Goal: Information Seeking & Learning: Learn about a topic

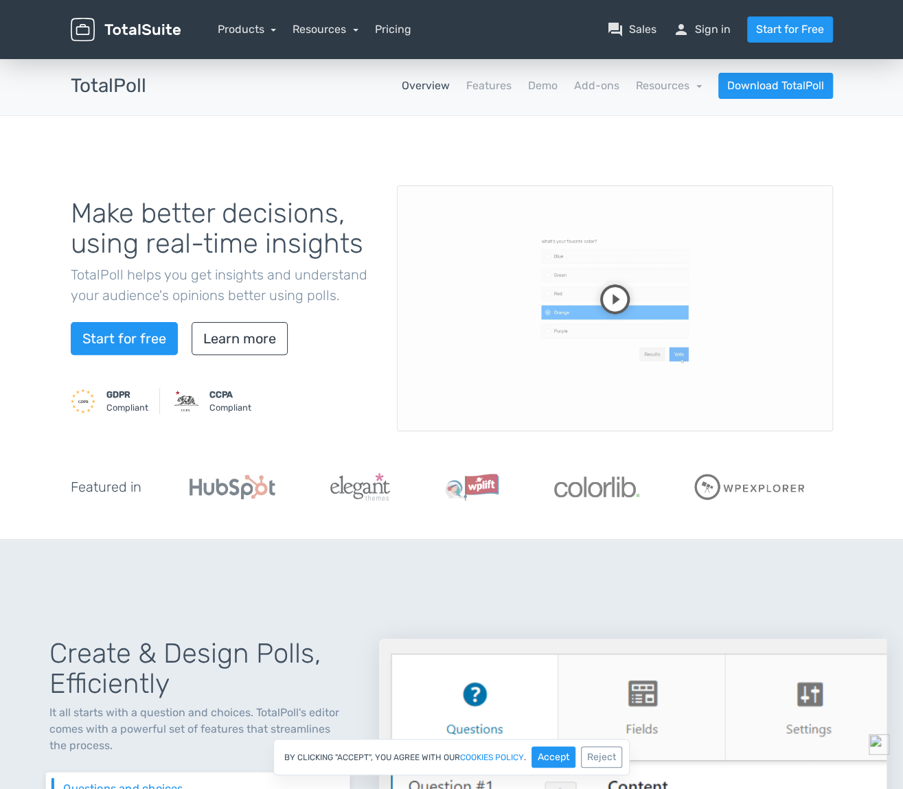
click at [606, 293] on video at bounding box center [615, 308] width 436 height 246
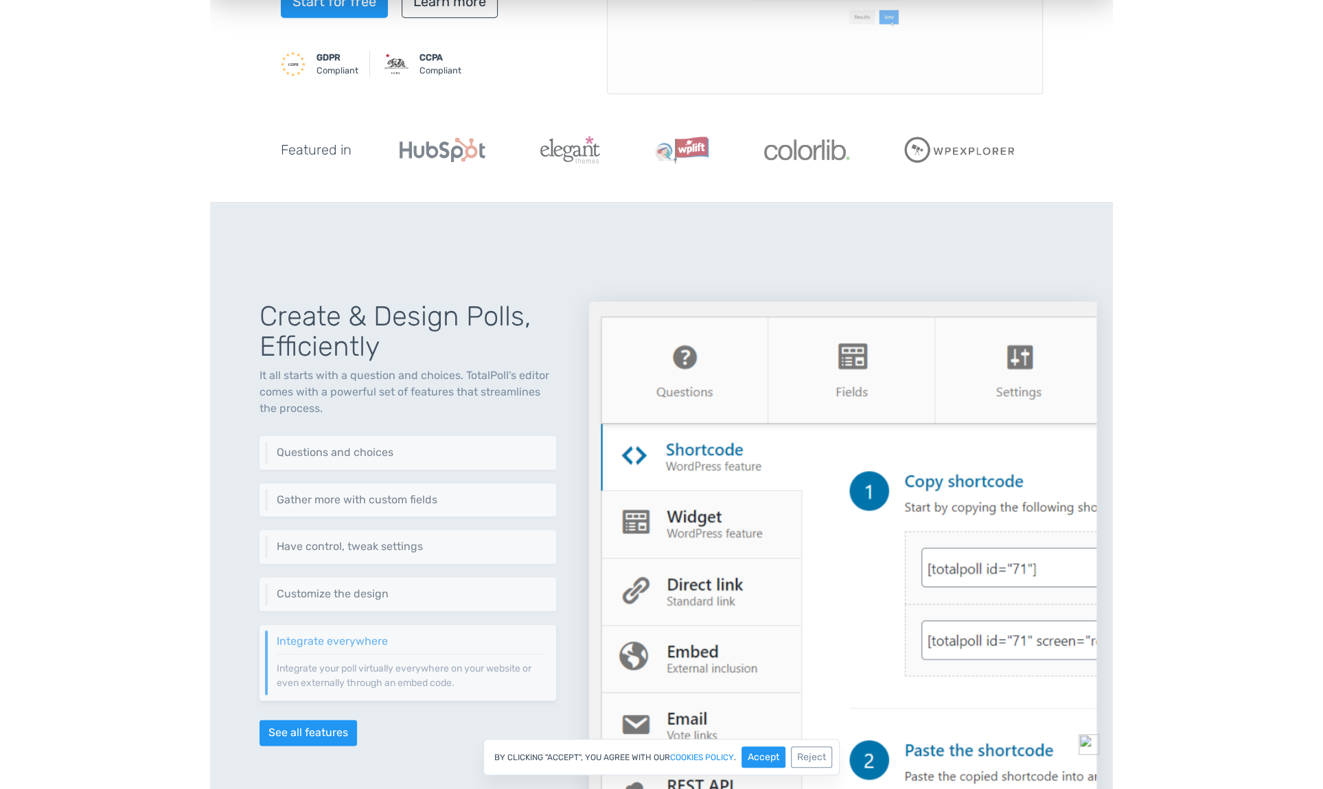
scroll to position [504, 0]
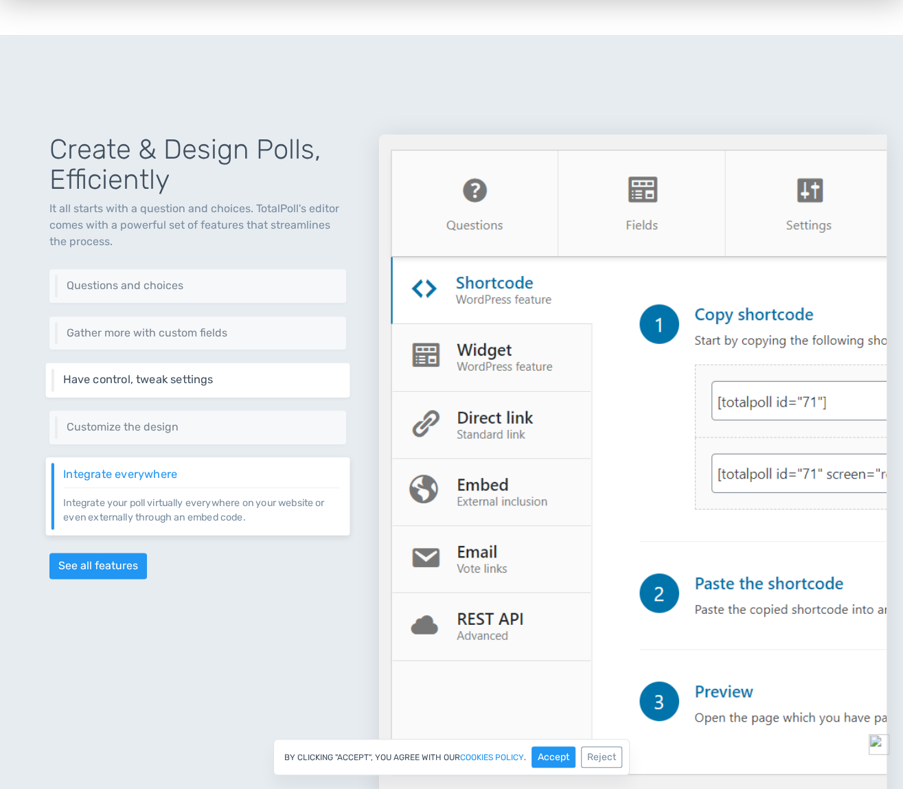
click at [163, 369] on div "Have control, tweak settings Control different aspects of your poll via a set o…" at bounding box center [198, 380] width 304 height 34
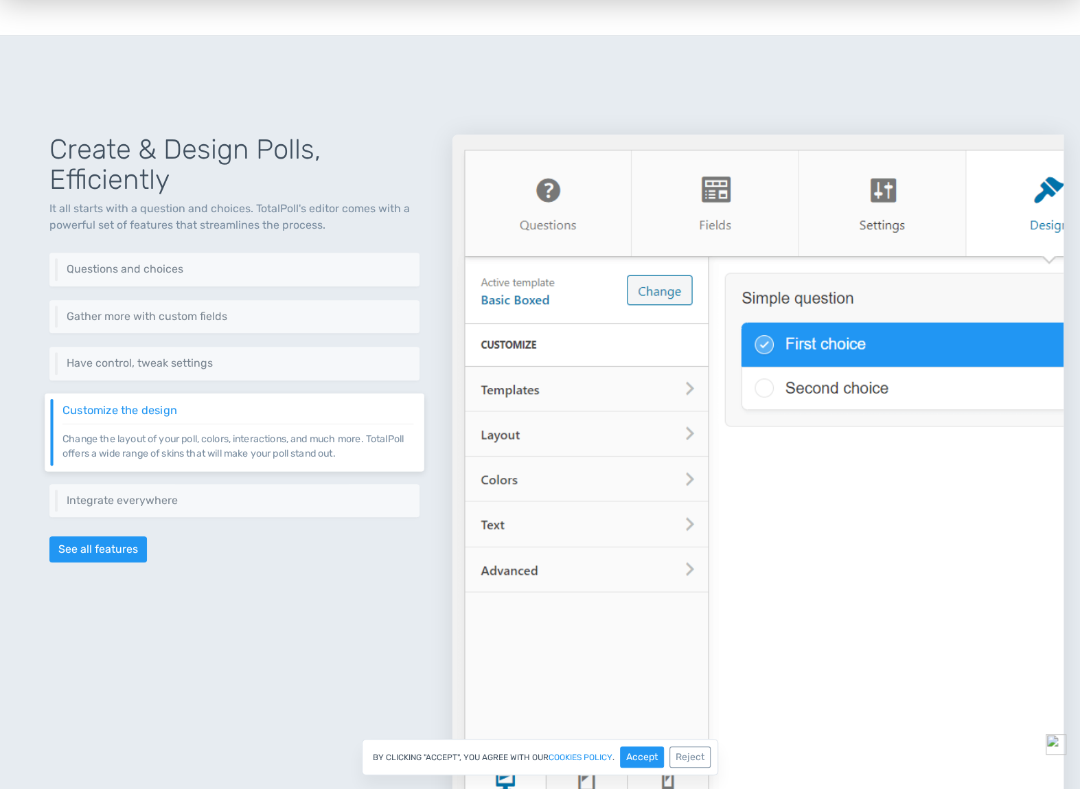
click at [464, 615] on img at bounding box center [758, 490] width 611 height 710
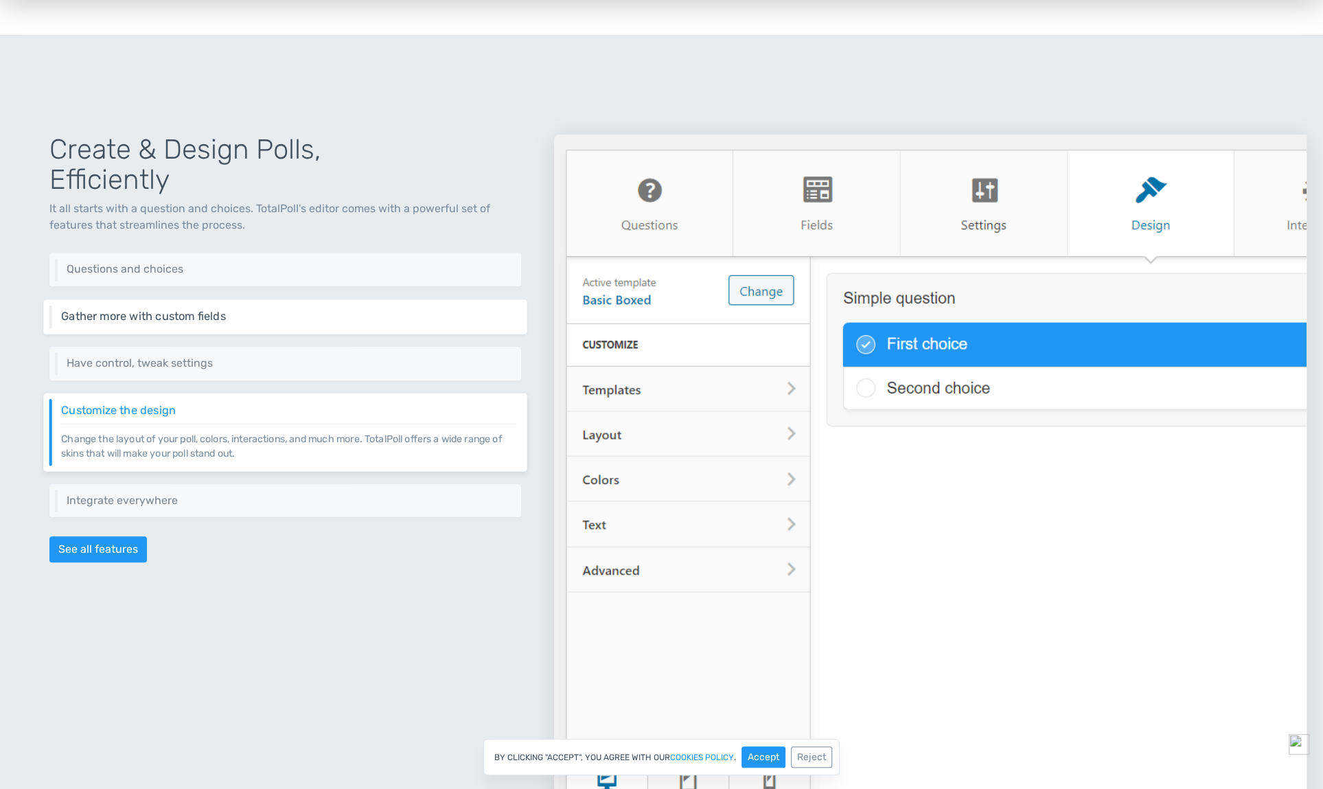
click at [225, 327] on div "Gather more with custom fields Add custom fields to gather more information abo…" at bounding box center [284, 316] width 483 height 34
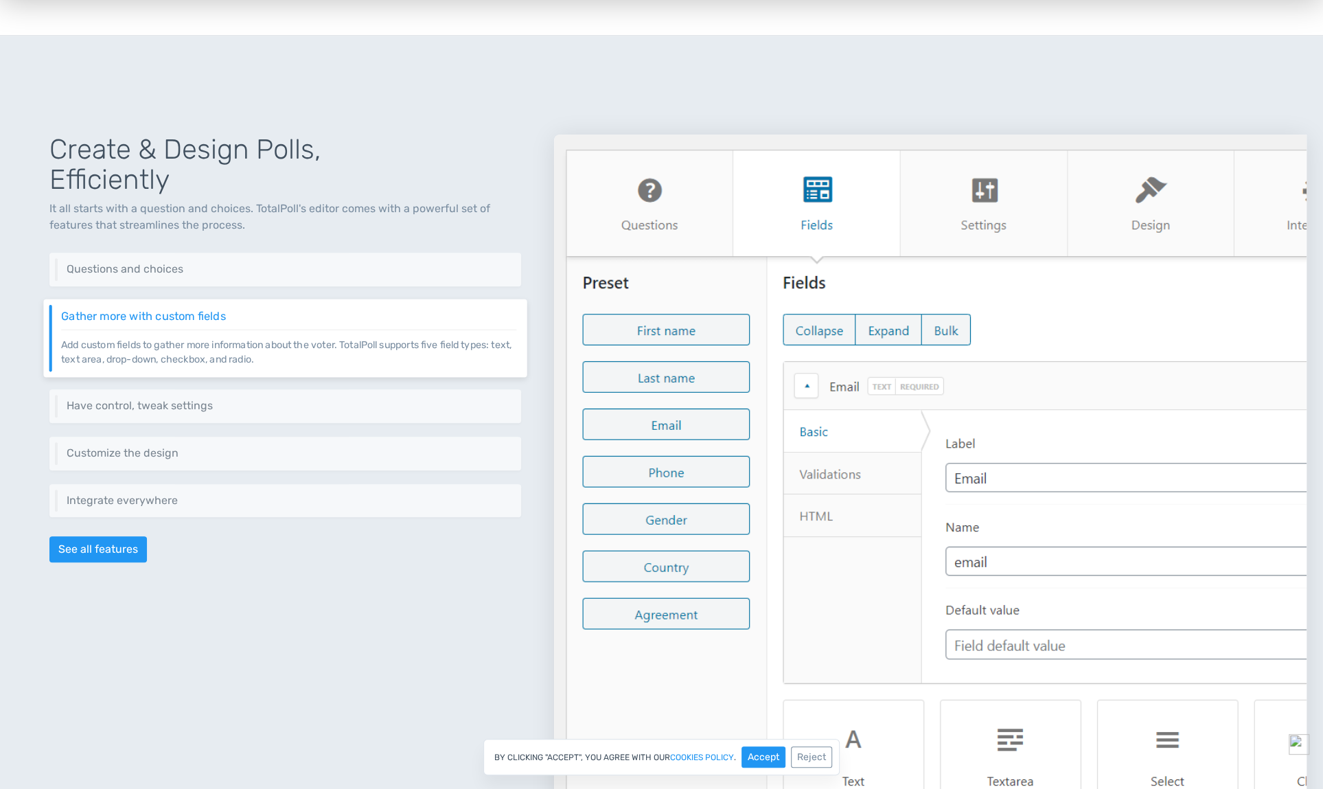
click at [197, 286] on div "Create & Design Polls, Efficiently It all starts with a question and choices. T…" at bounding box center [285, 473] width 538 height 743
click at [190, 280] on div "Questions and choices Add one or as many questions as you need. Furthermore, ad…" at bounding box center [284, 270] width 483 height 34
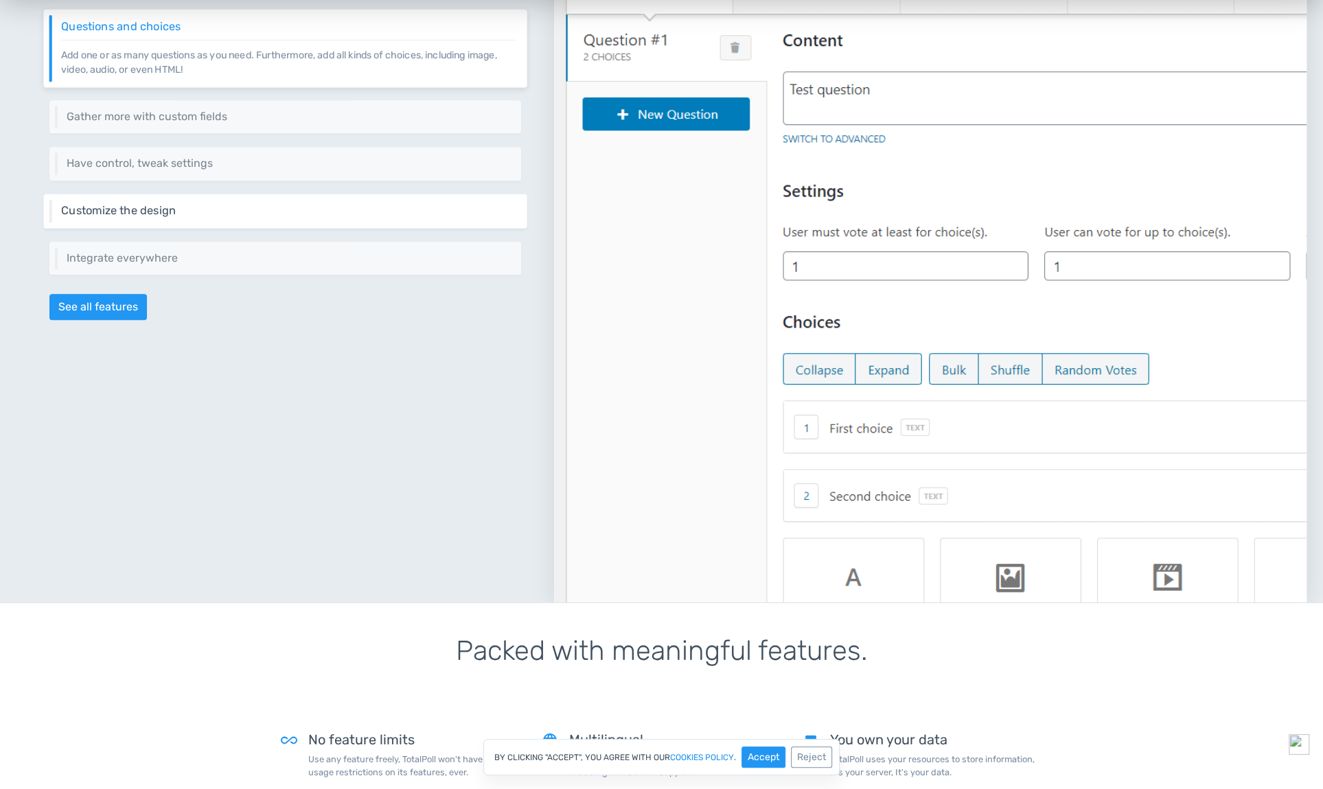
scroll to position [739, 0]
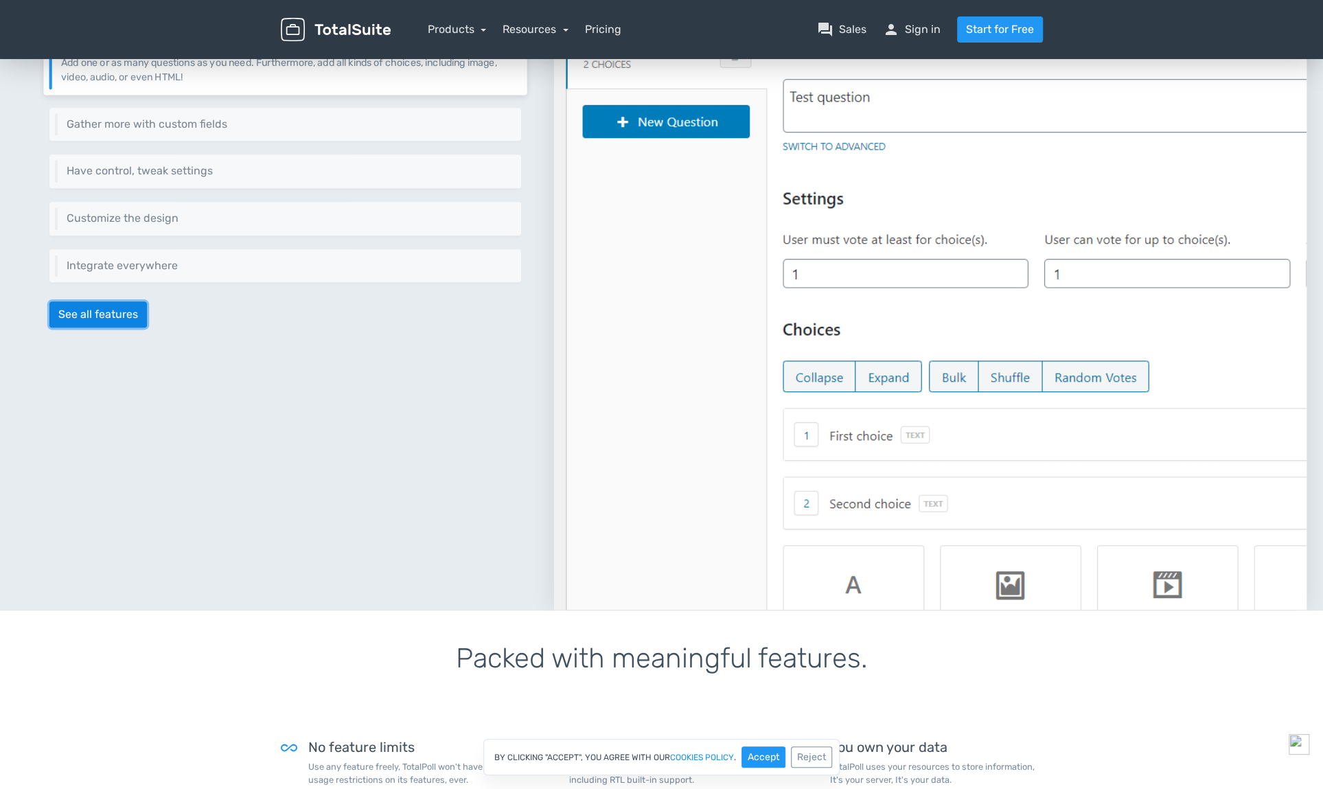
click at [89, 315] on link "See all features" at bounding box center [98, 314] width 98 height 26
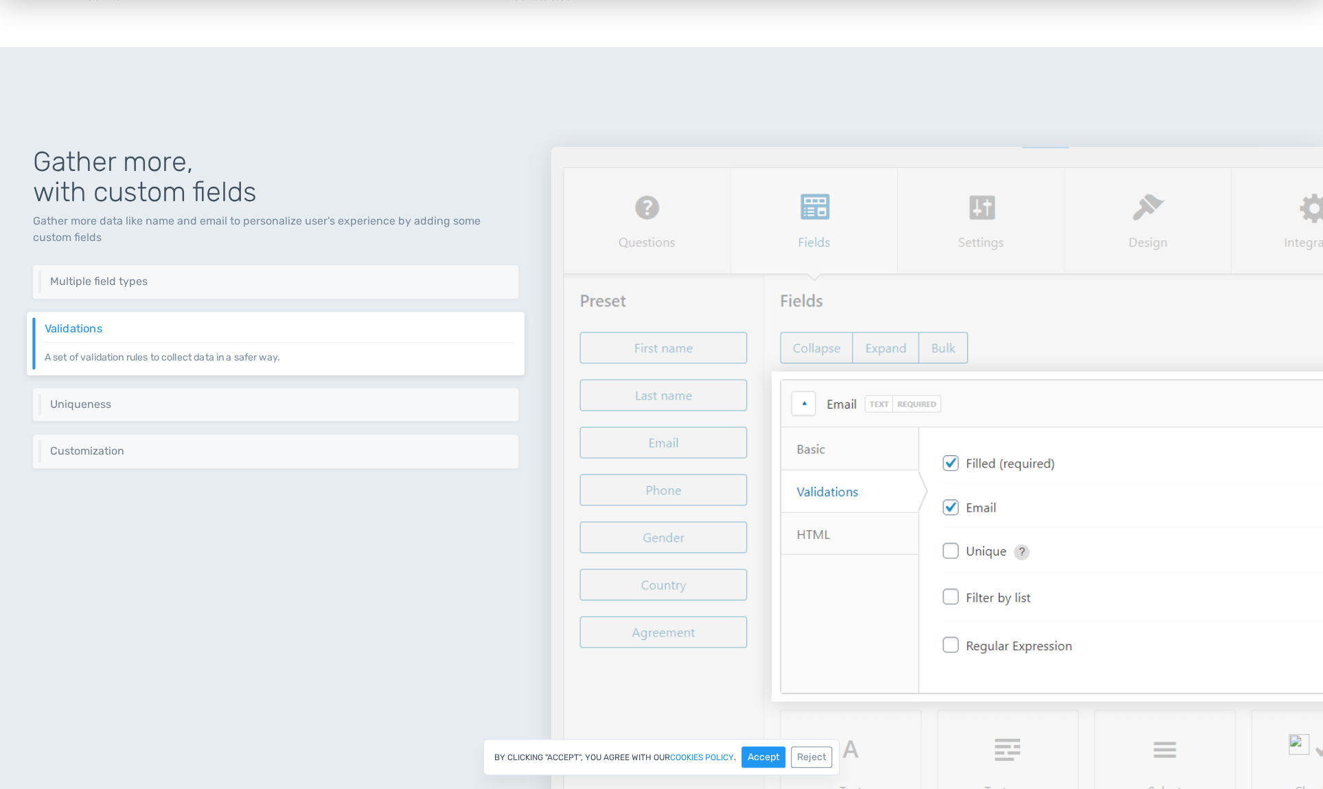
scroll to position [1012, 0]
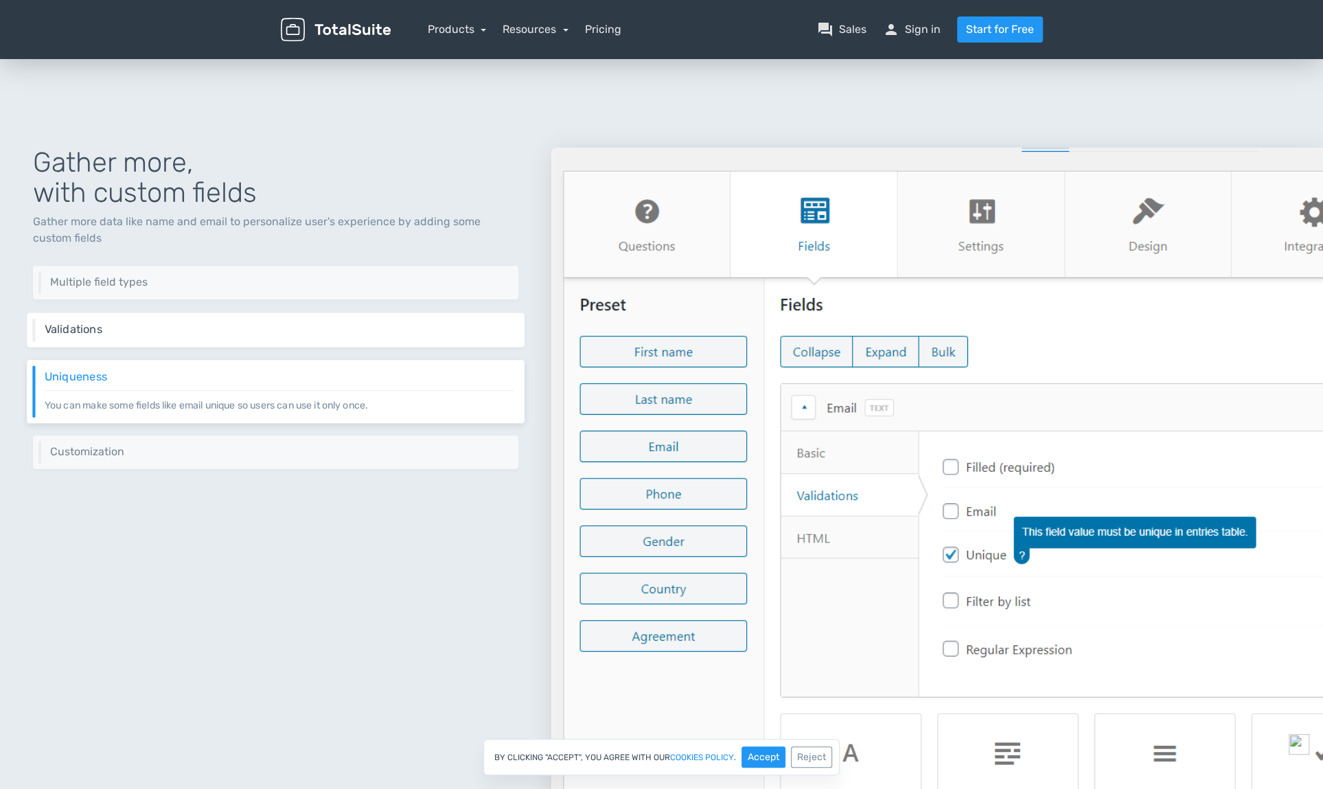
click at [424, 335] on div "Validations A set of validation rules to collect data in a safer way." at bounding box center [276, 329] width 498 height 34
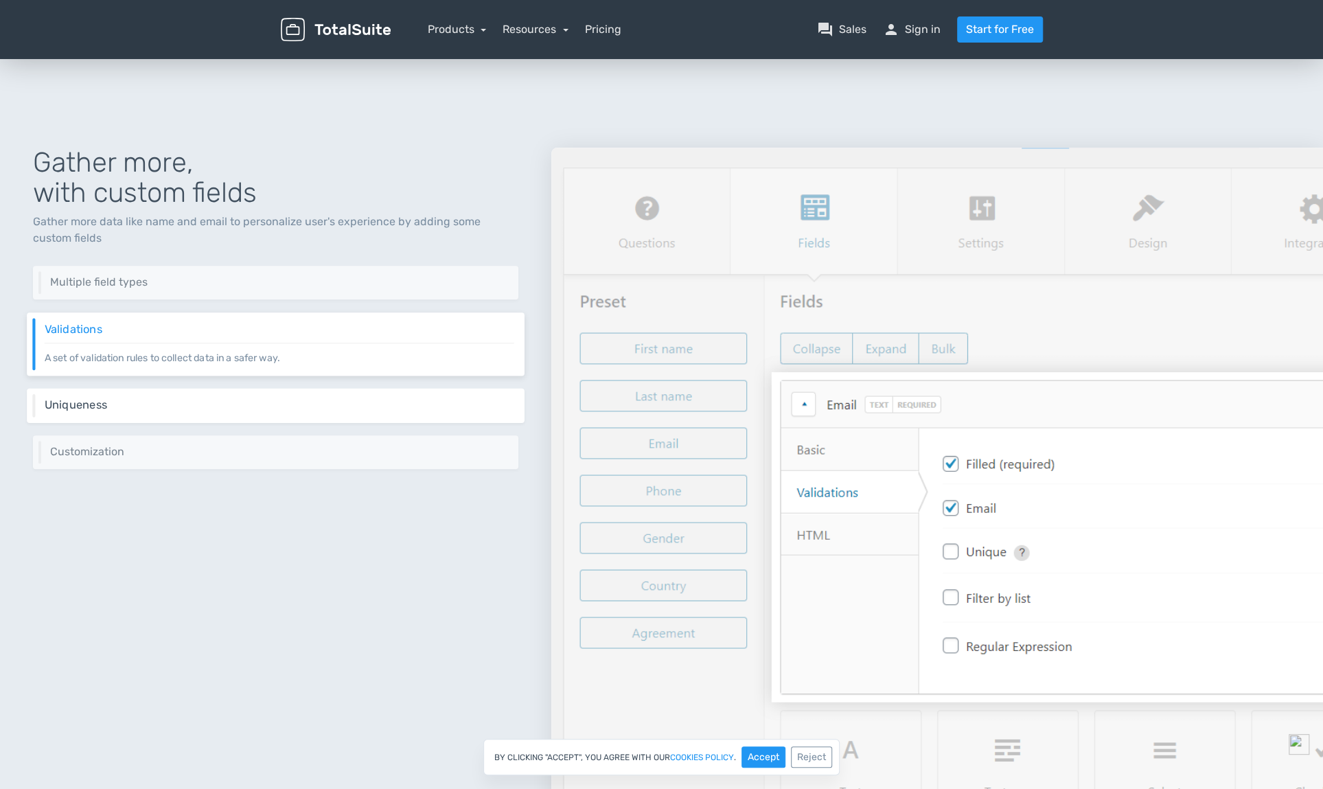
click at [357, 405] on h6 "Uniqueness" at bounding box center [280, 404] width 470 height 12
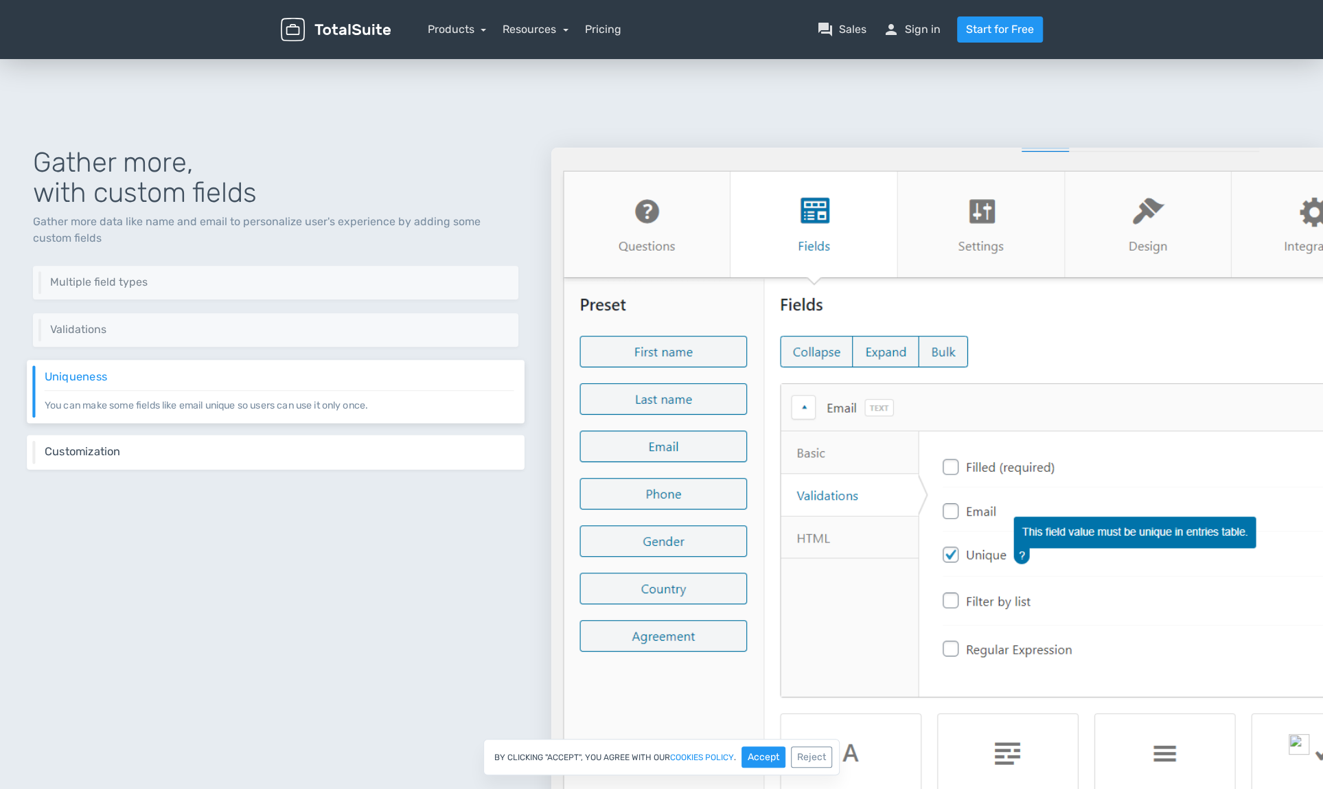
click at [322, 451] on h6 "Customization" at bounding box center [280, 452] width 470 height 12
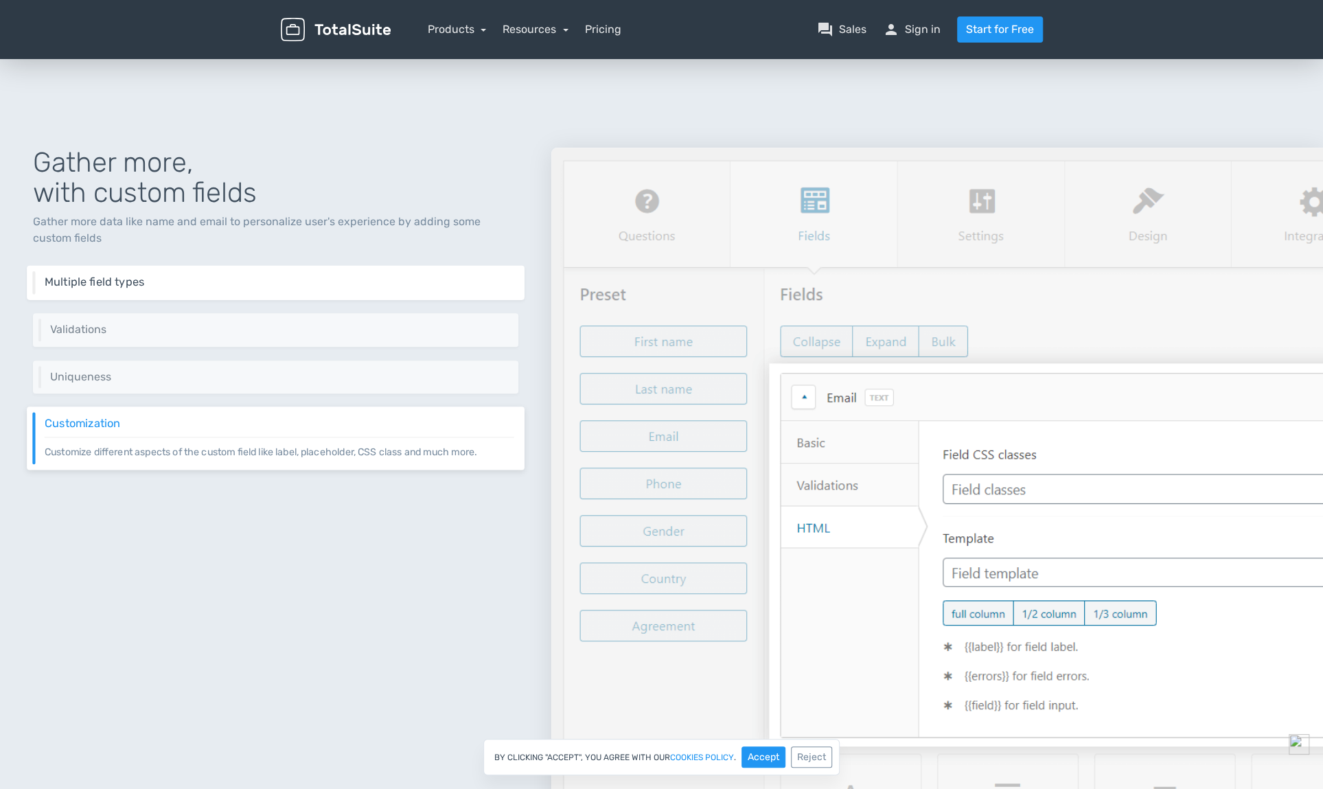
click at [261, 282] on h6 "Multiple field types" at bounding box center [280, 282] width 470 height 12
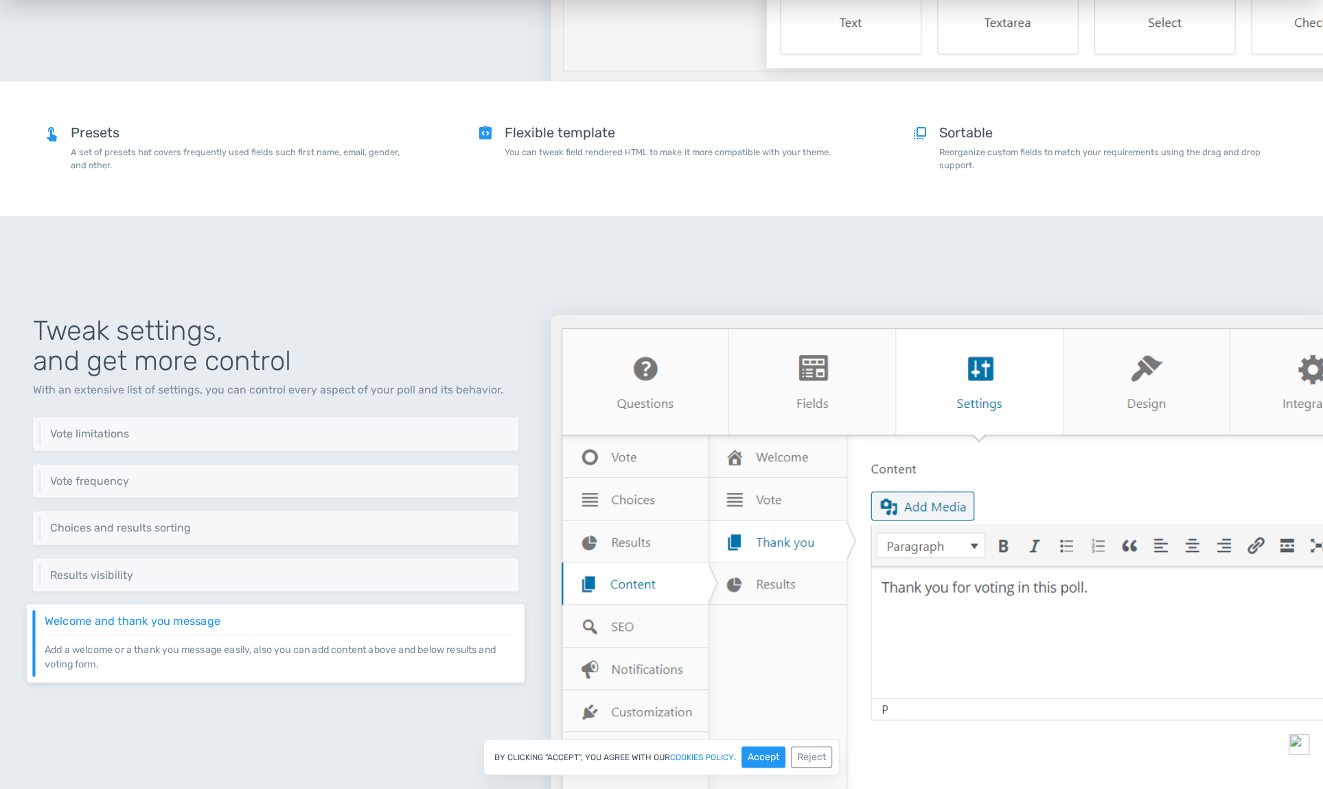
scroll to position [1790, 0]
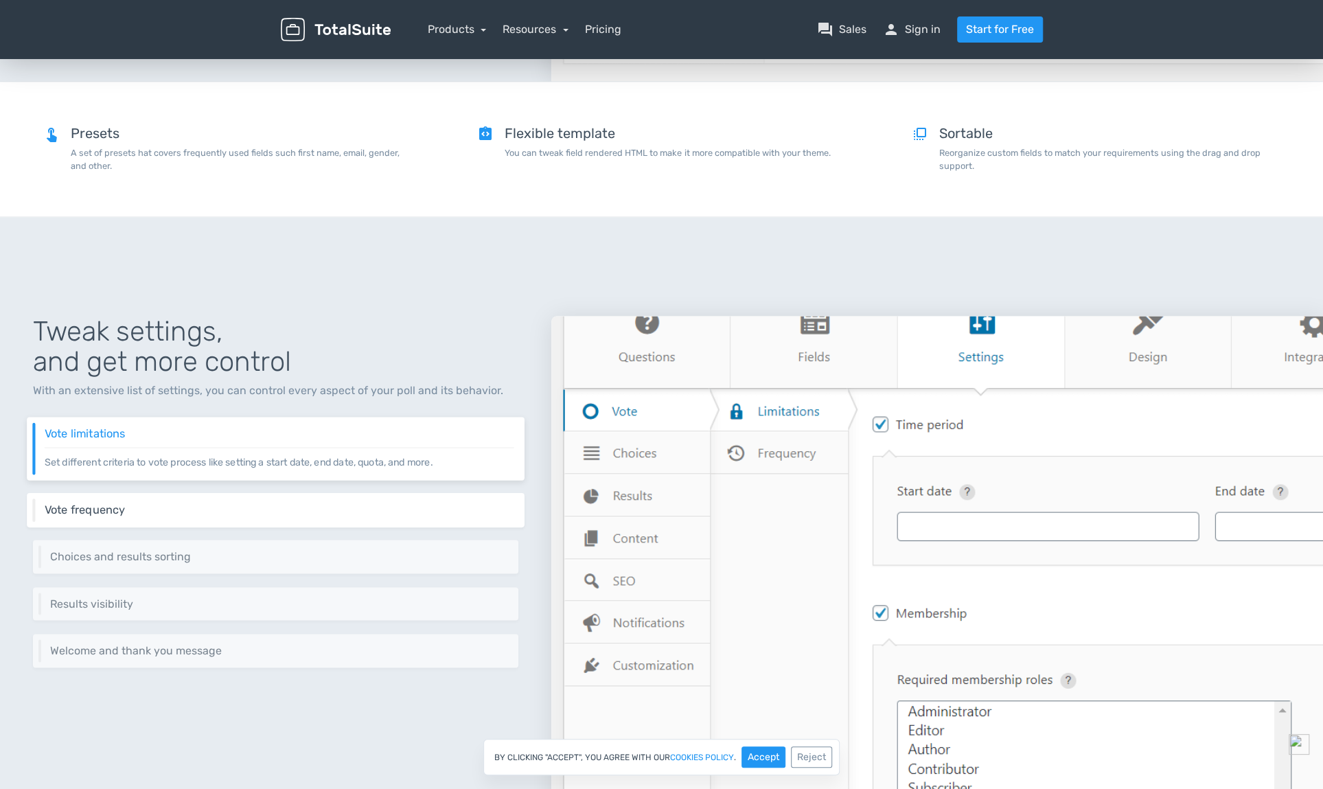
click at [220, 506] on h6 "Vote frequency" at bounding box center [280, 509] width 470 height 12
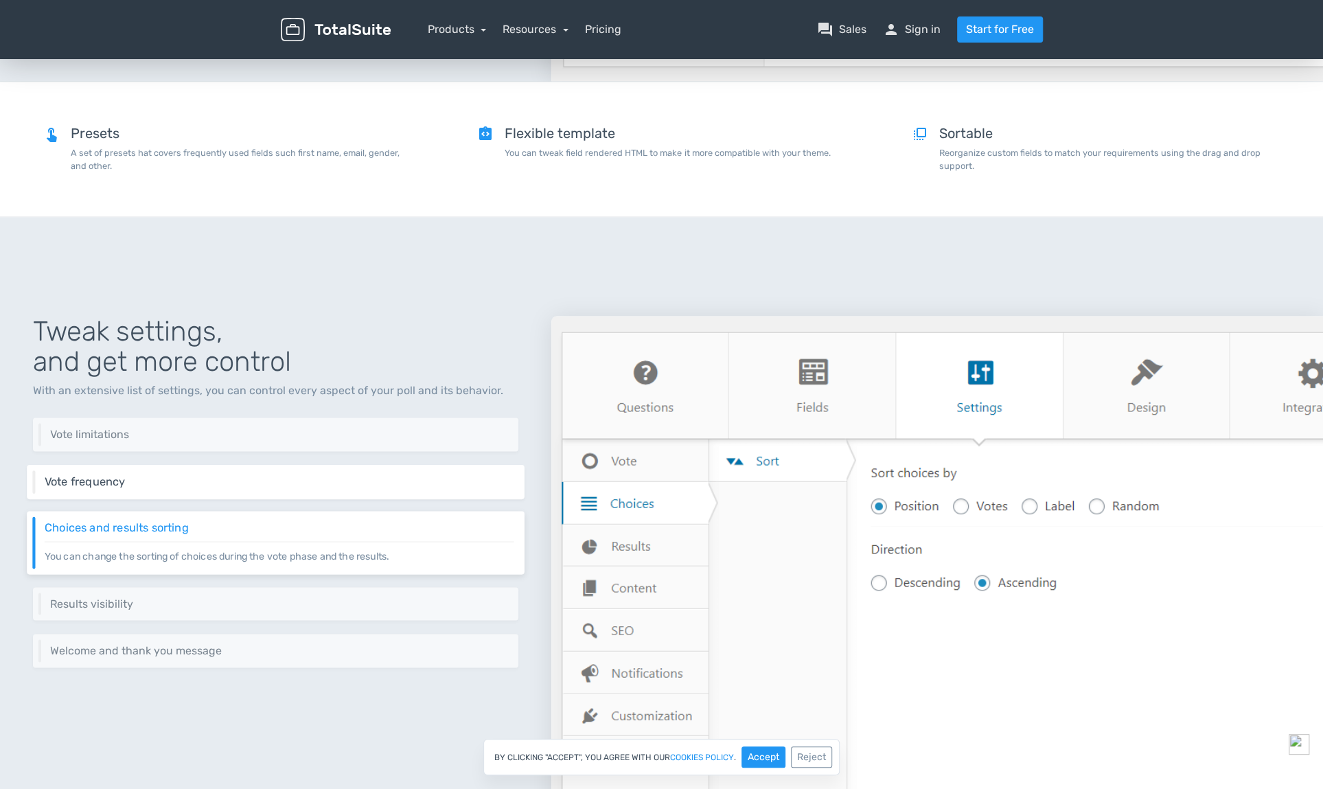
click at [208, 487] on p "Control the frequency of votes, and the layers of check such as cookies, IP, an…" at bounding box center [280, 487] width 470 height 1
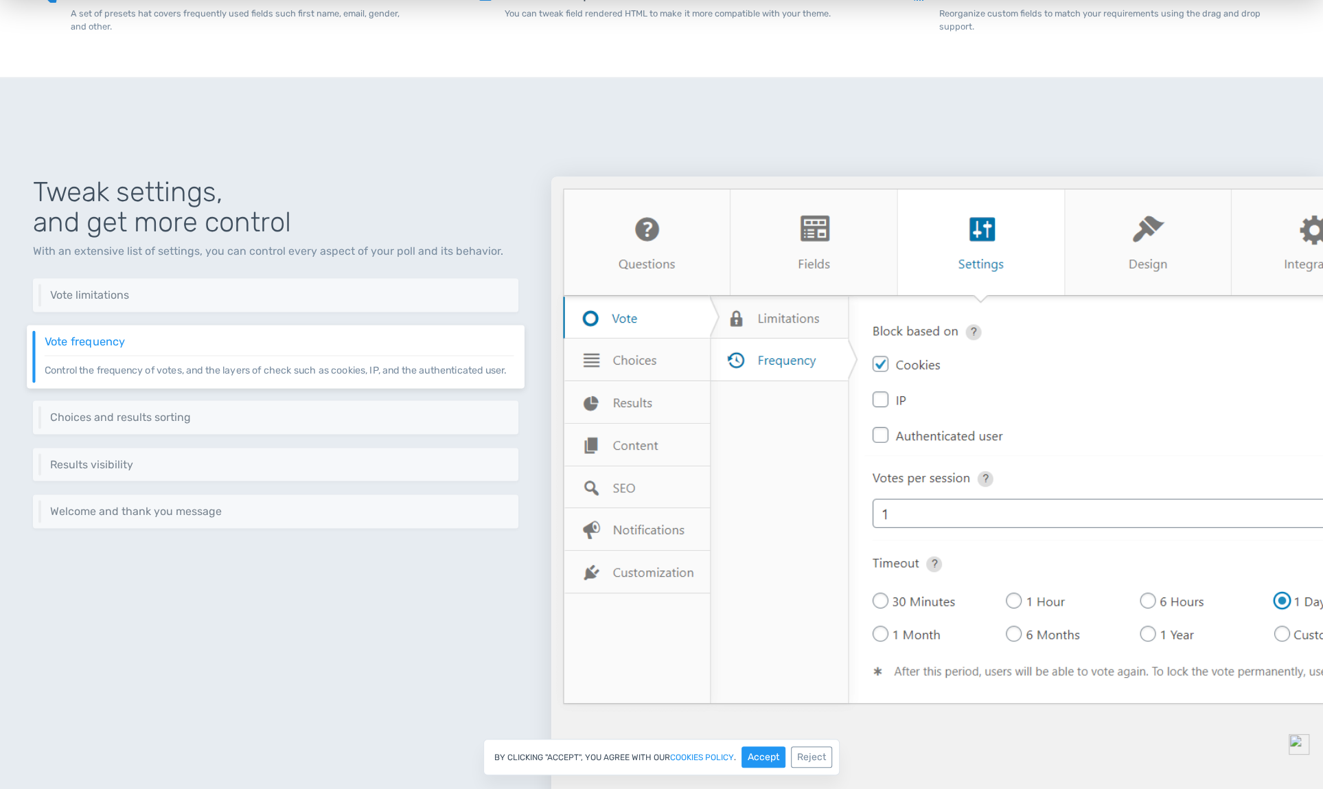
scroll to position [1930, 0]
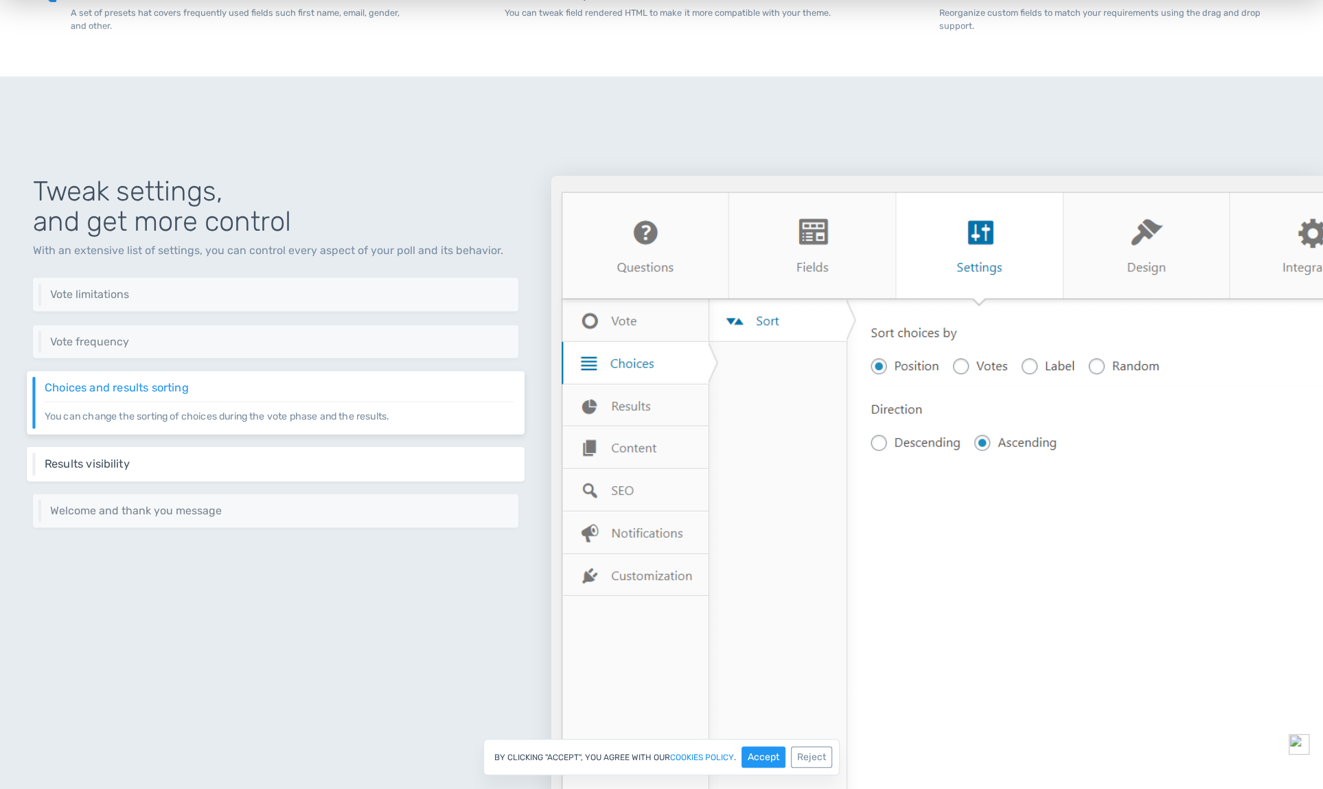
click at [179, 465] on h6 "Results visibility" at bounding box center [280, 463] width 470 height 12
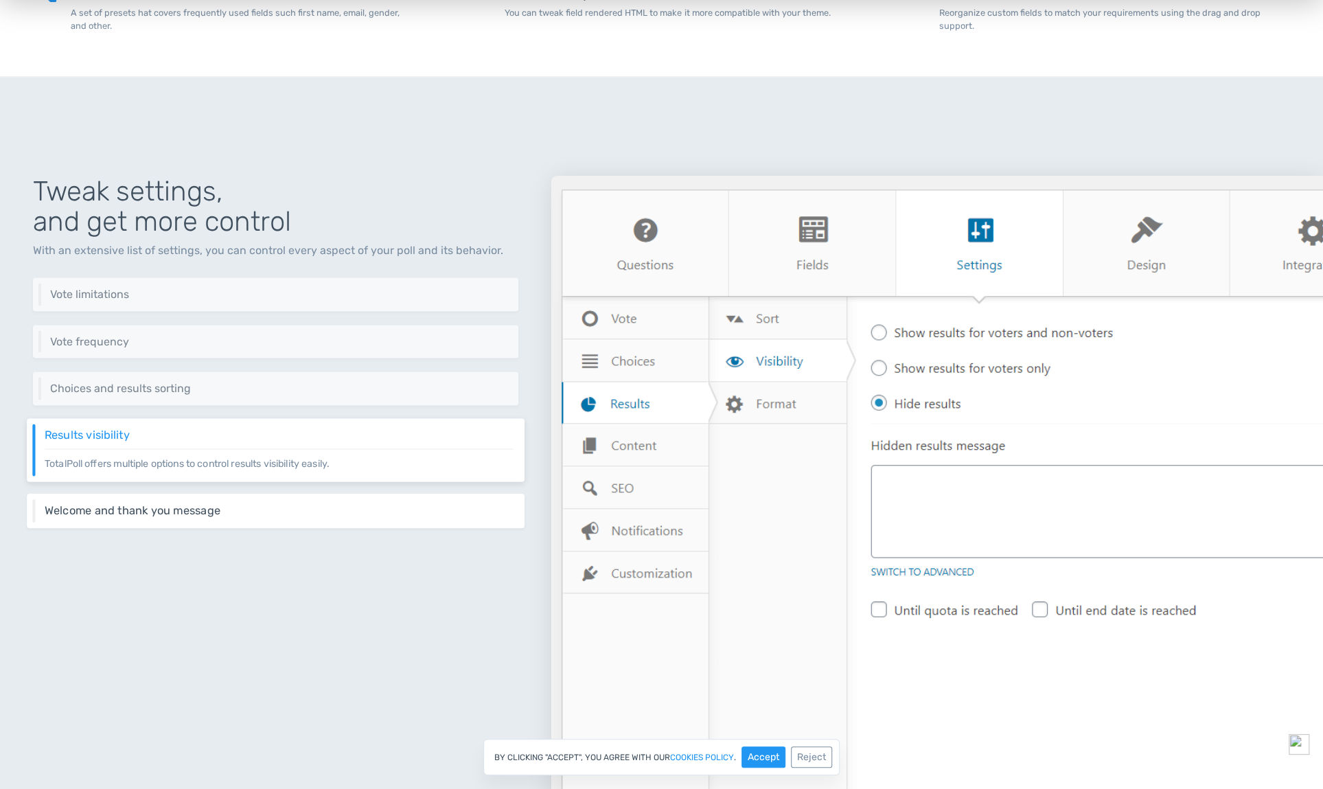
click at [220, 506] on h6 "Welcome and thank you message" at bounding box center [280, 510] width 470 height 12
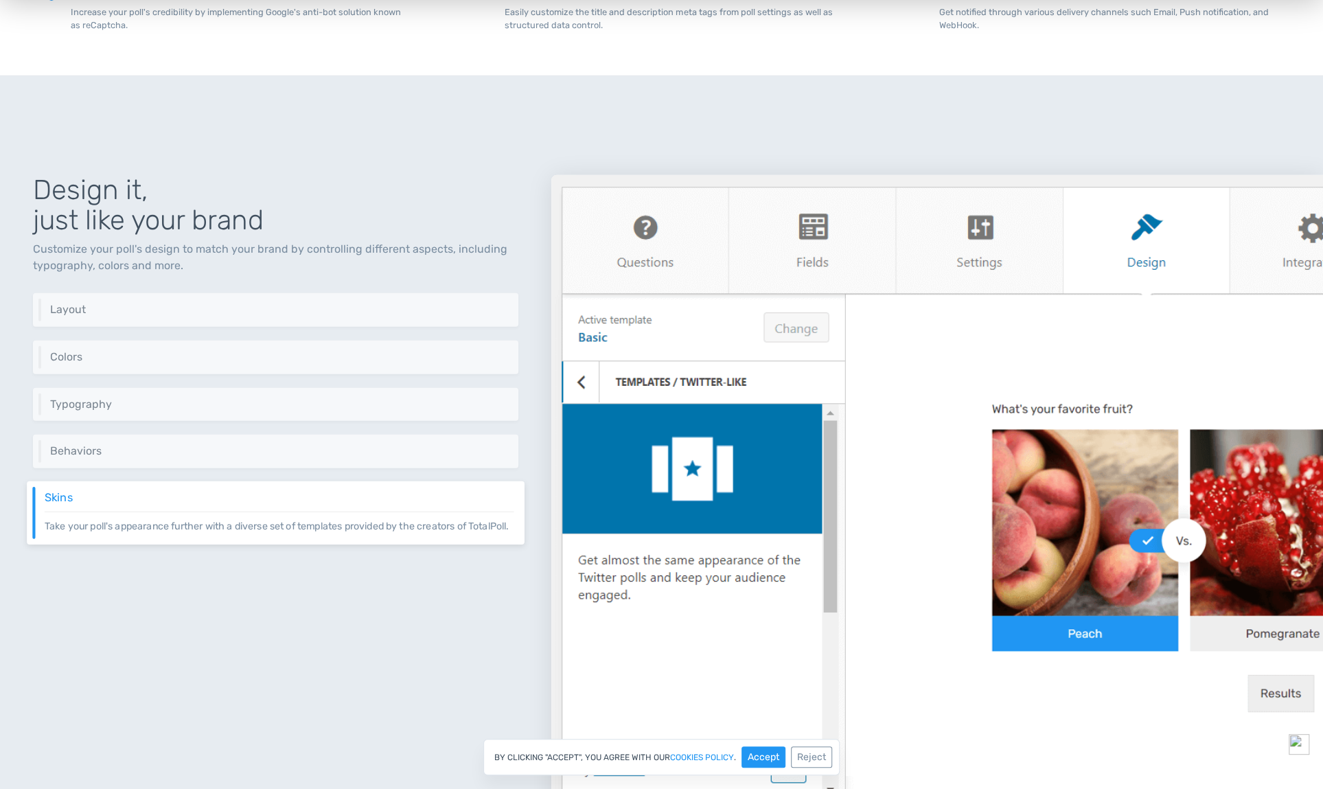
scroll to position [2913, 0]
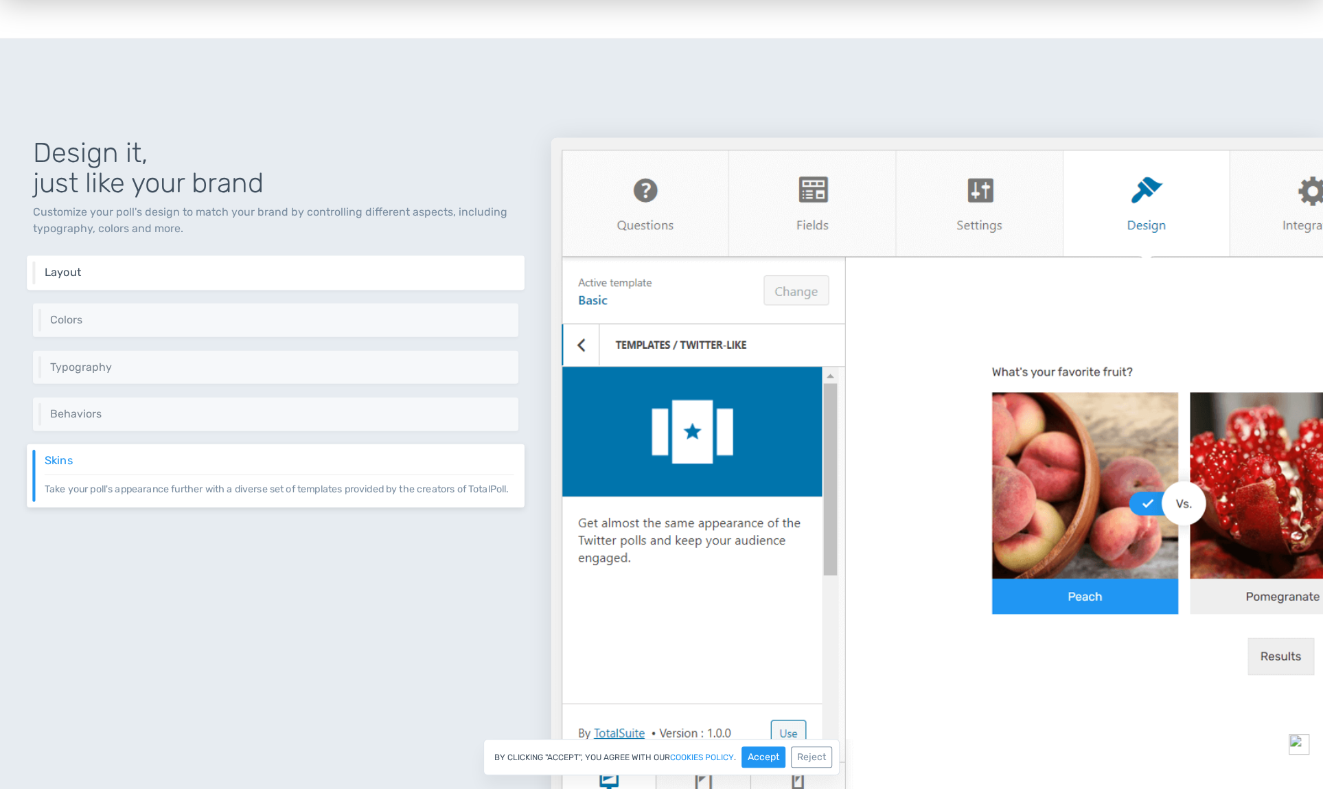
click at [223, 275] on h6 "Layout" at bounding box center [280, 272] width 470 height 12
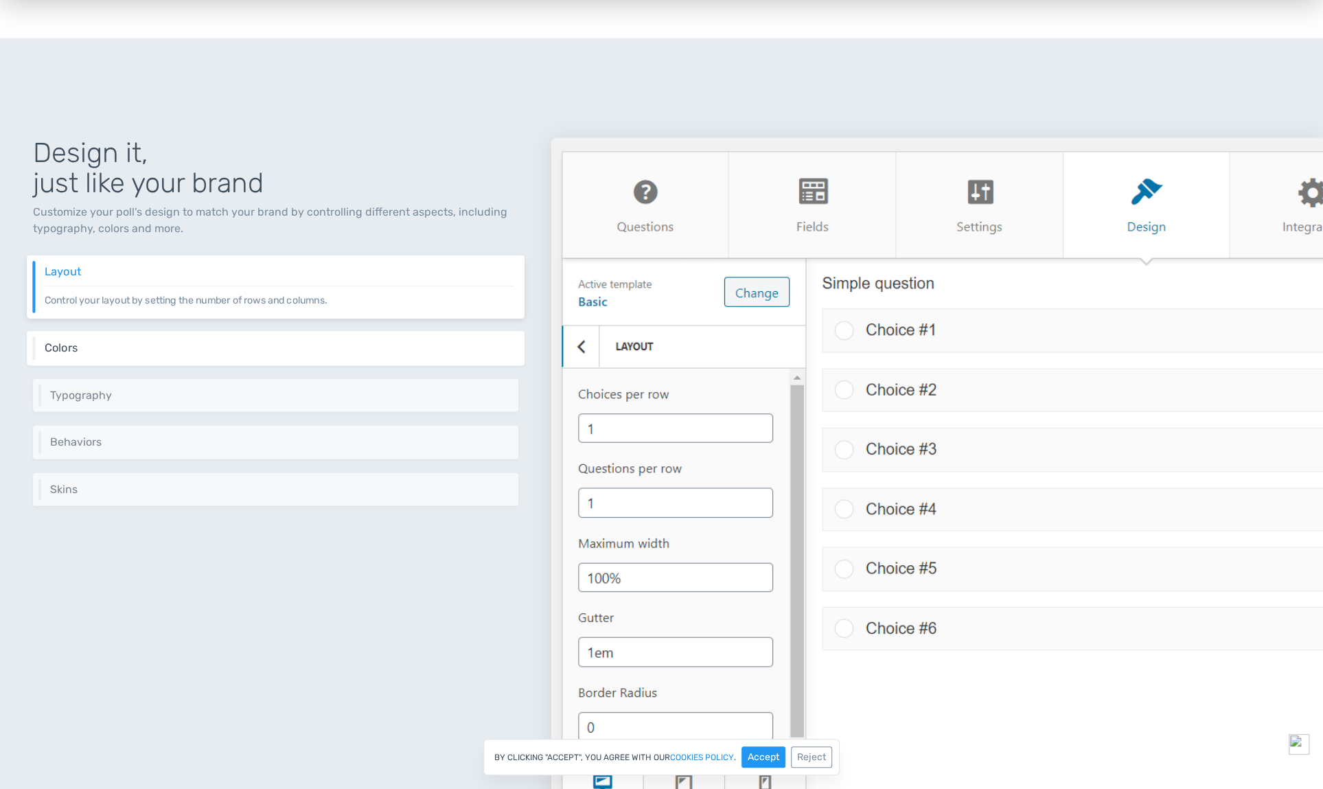
click at [231, 343] on h6 "Colors" at bounding box center [280, 348] width 470 height 12
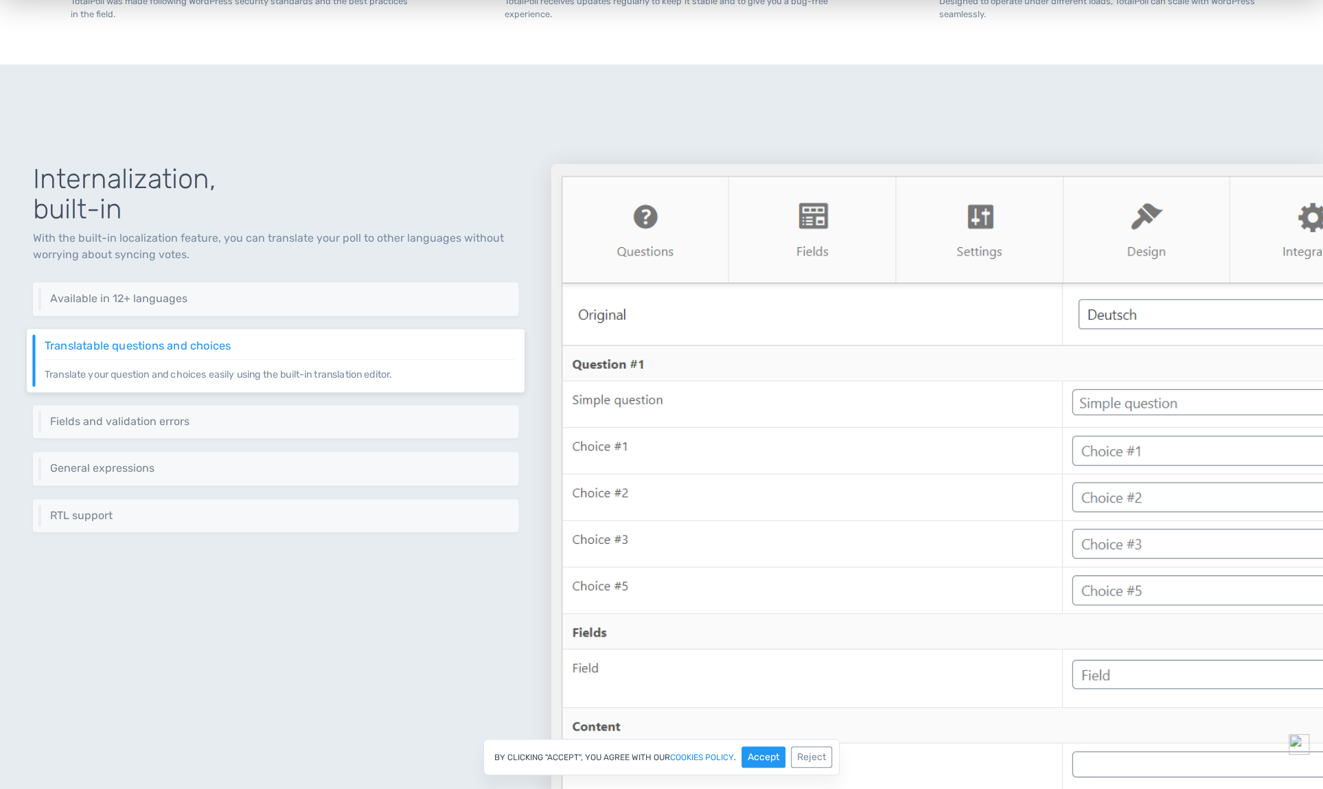
scroll to position [4778, 0]
click at [172, 420] on h6 "Fields and validation errors" at bounding box center [280, 420] width 470 height 12
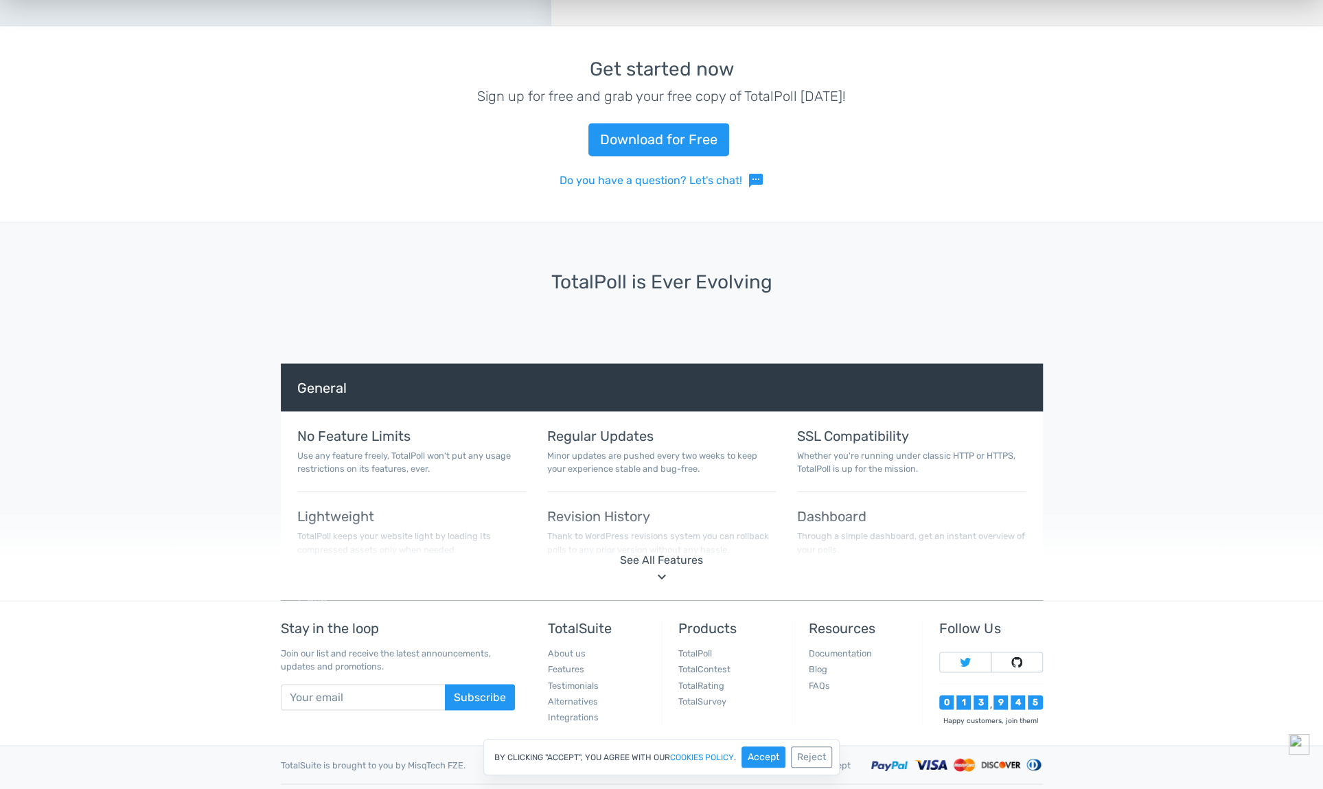
scroll to position [5653, 0]
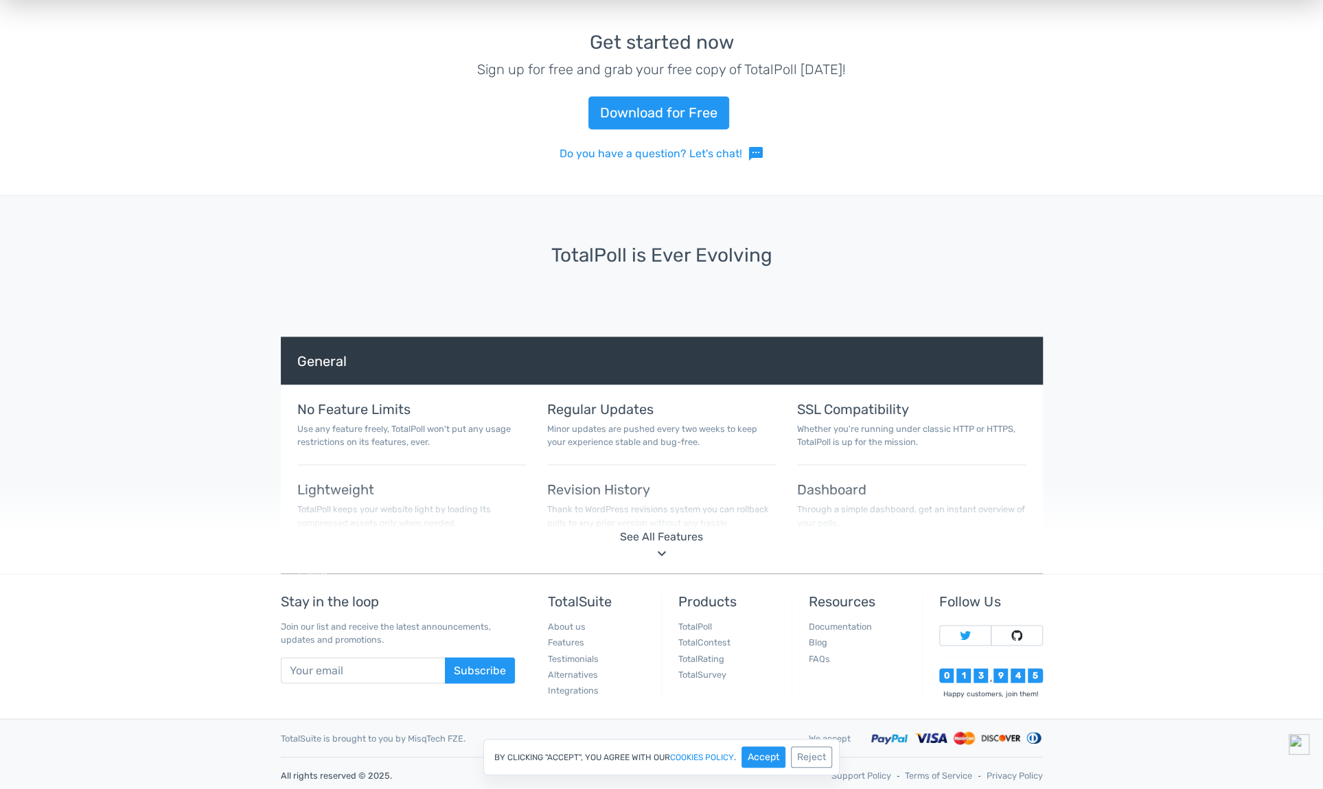
click at [652, 542] on div "See All Features" at bounding box center [661, 536] width 1301 height 16
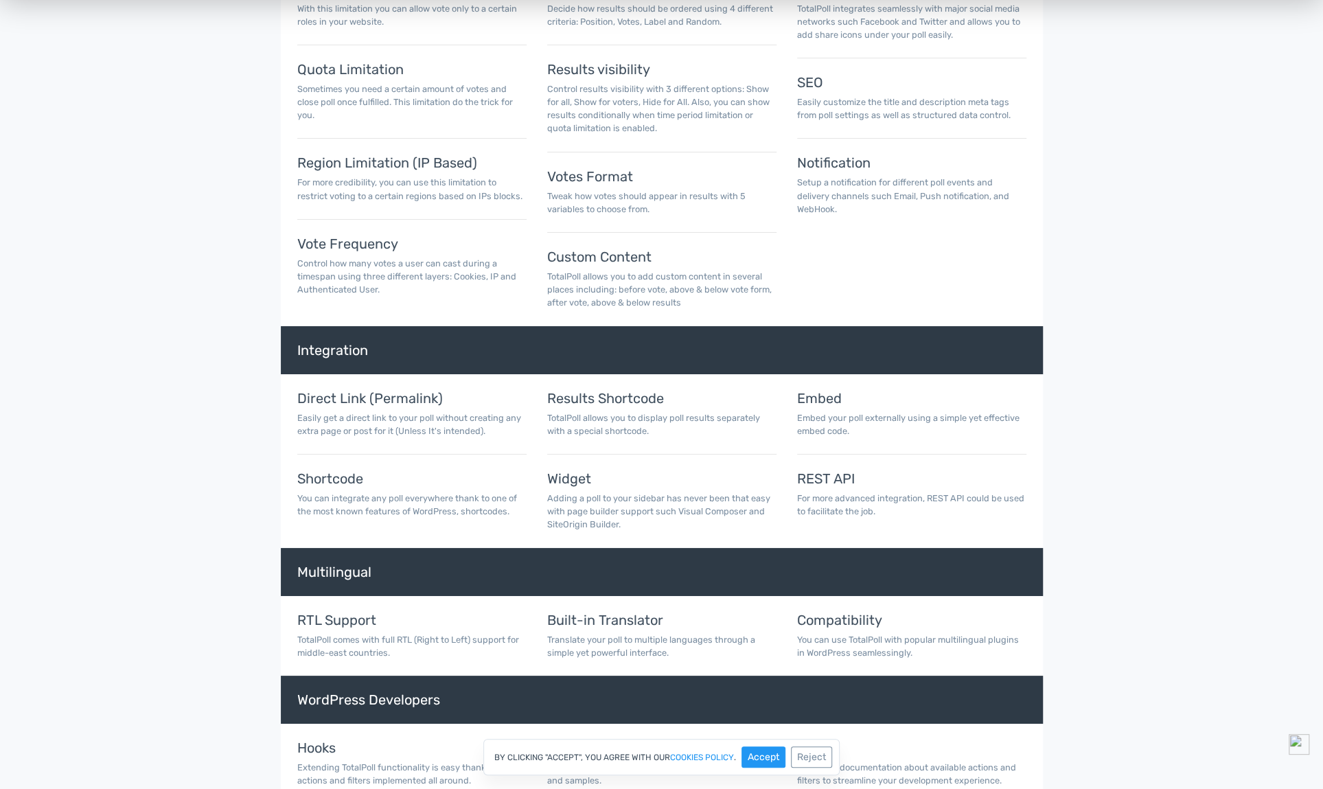
scroll to position [7767, 0]
